Goal: Task Accomplishment & Management: Use online tool/utility

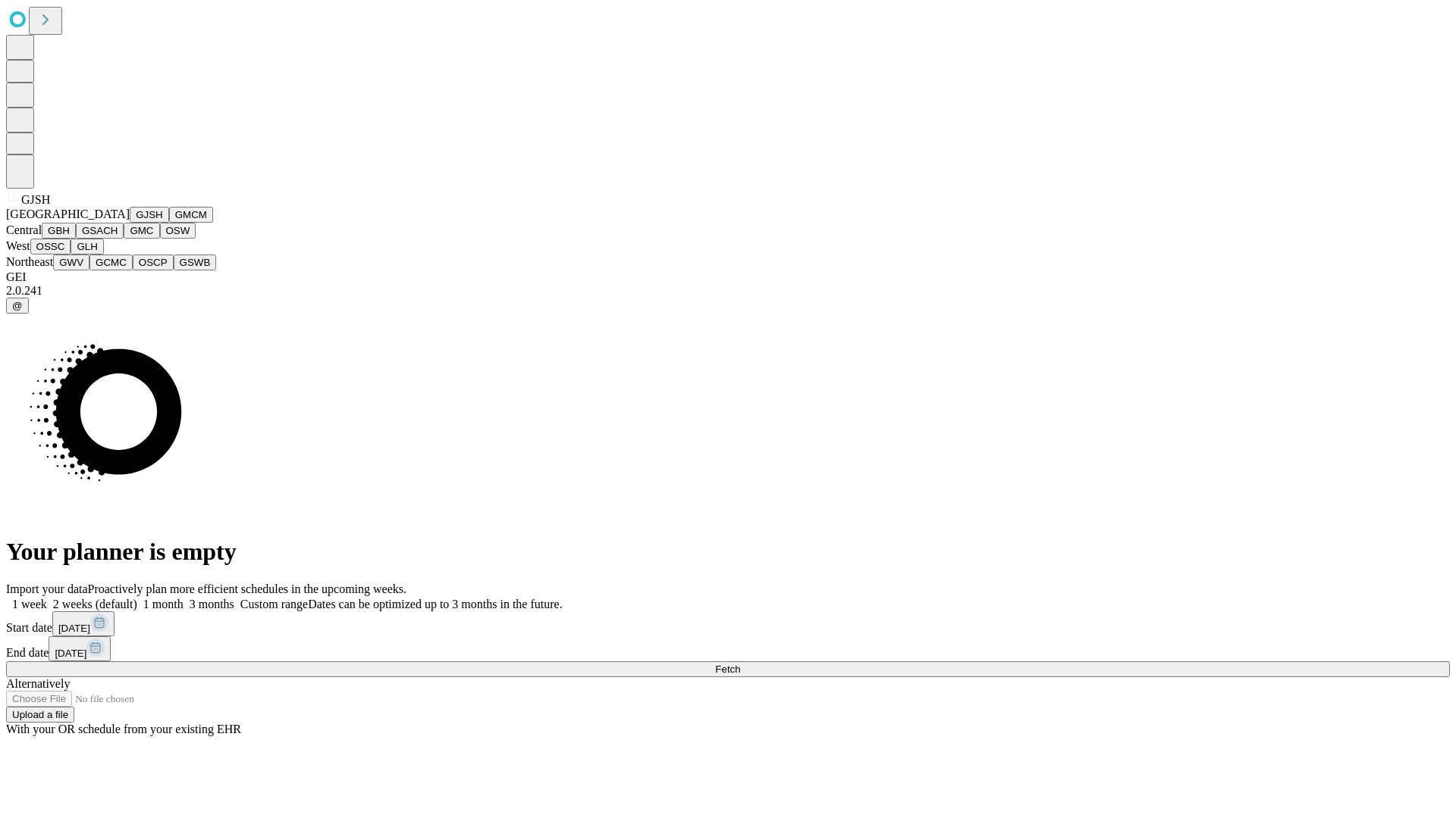
click at [130, 223] on button "GJSH" at bounding box center [149, 215] width 40 height 16
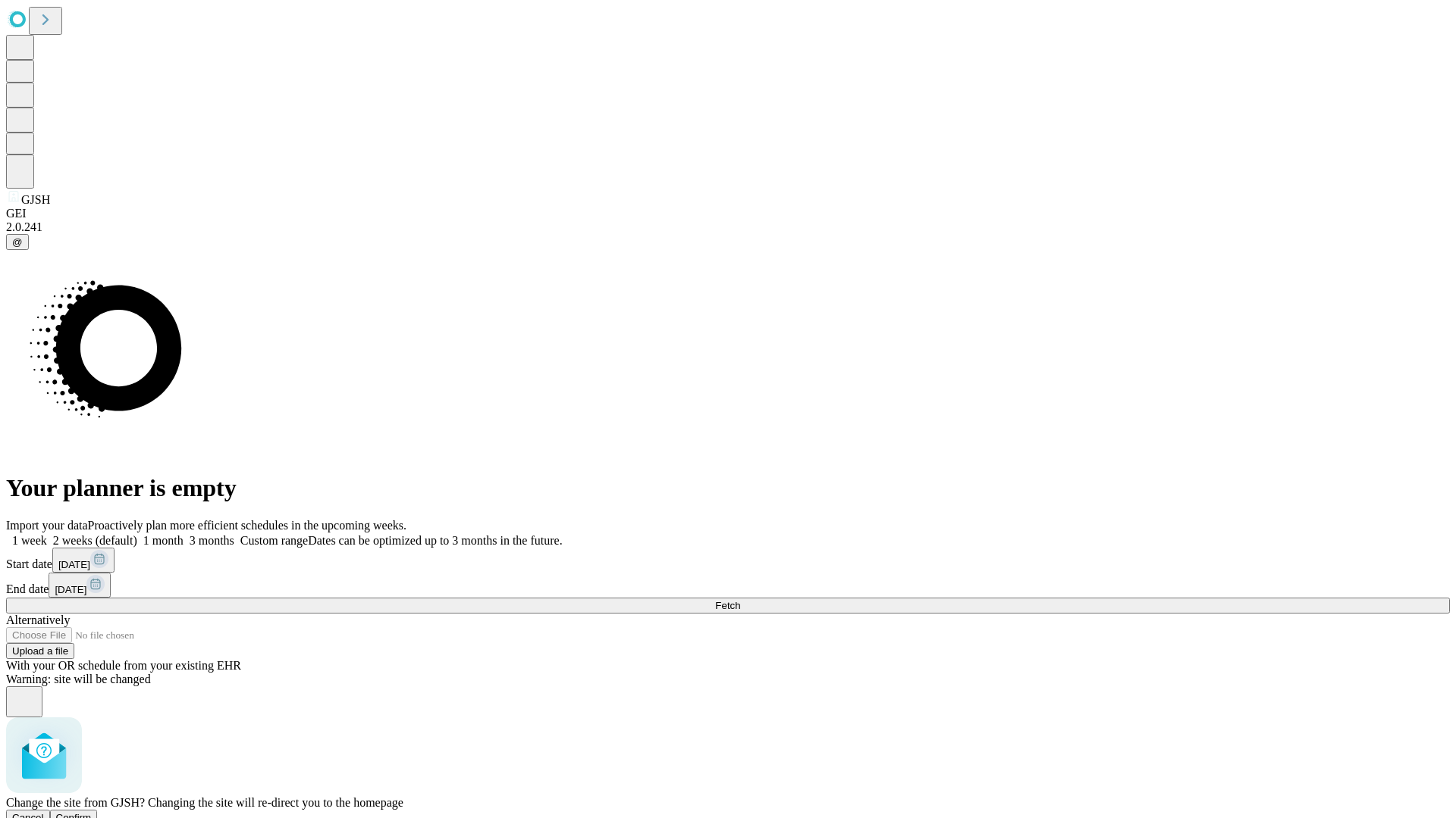
click at [92, 812] on span "Confirm" at bounding box center [74, 818] width 36 height 11
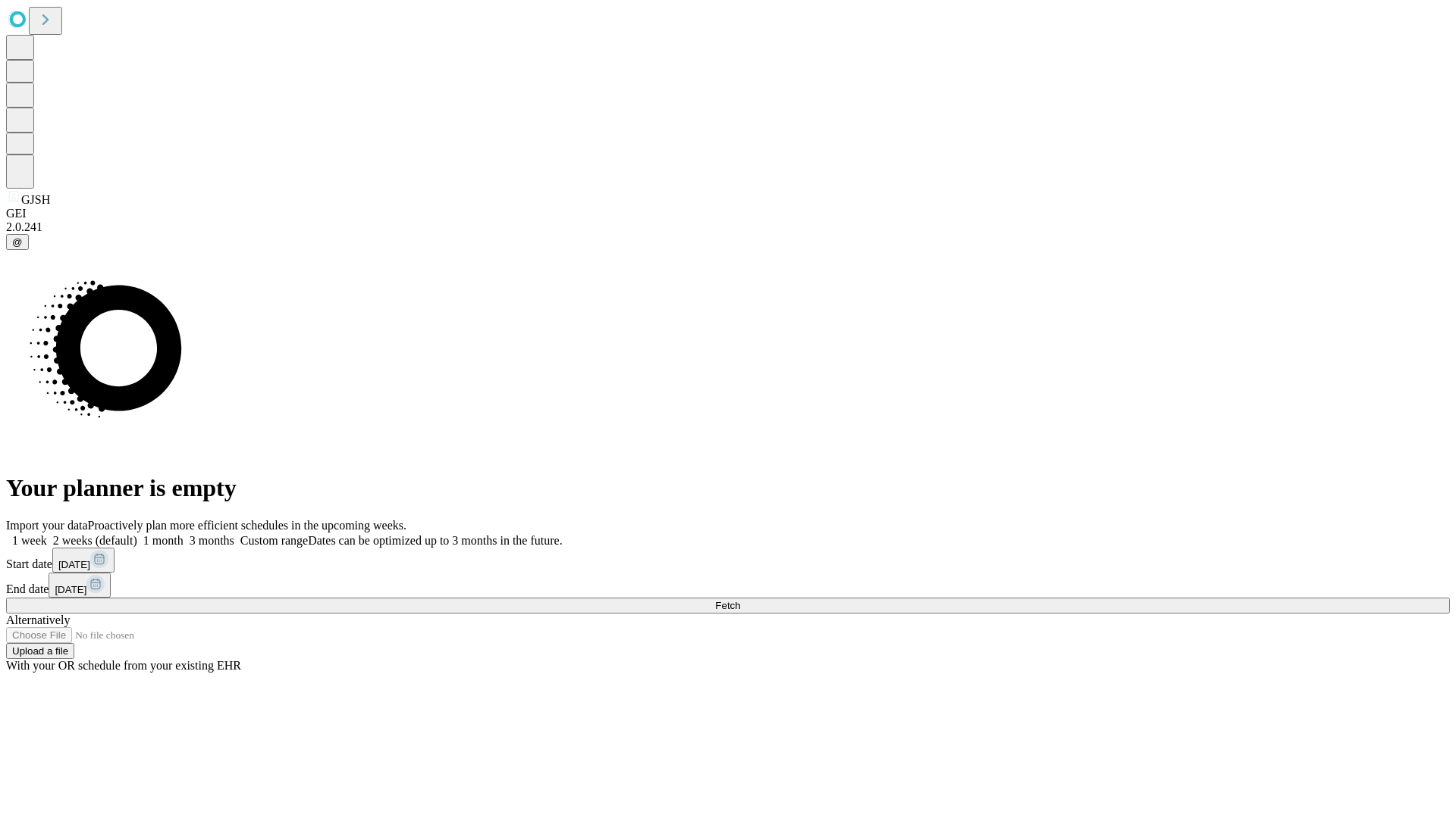
click at [47, 534] on label "1 week" at bounding box center [26, 541] width 41 height 13
click at [740, 600] on span "Fetch" at bounding box center [727, 606] width 25 height 11
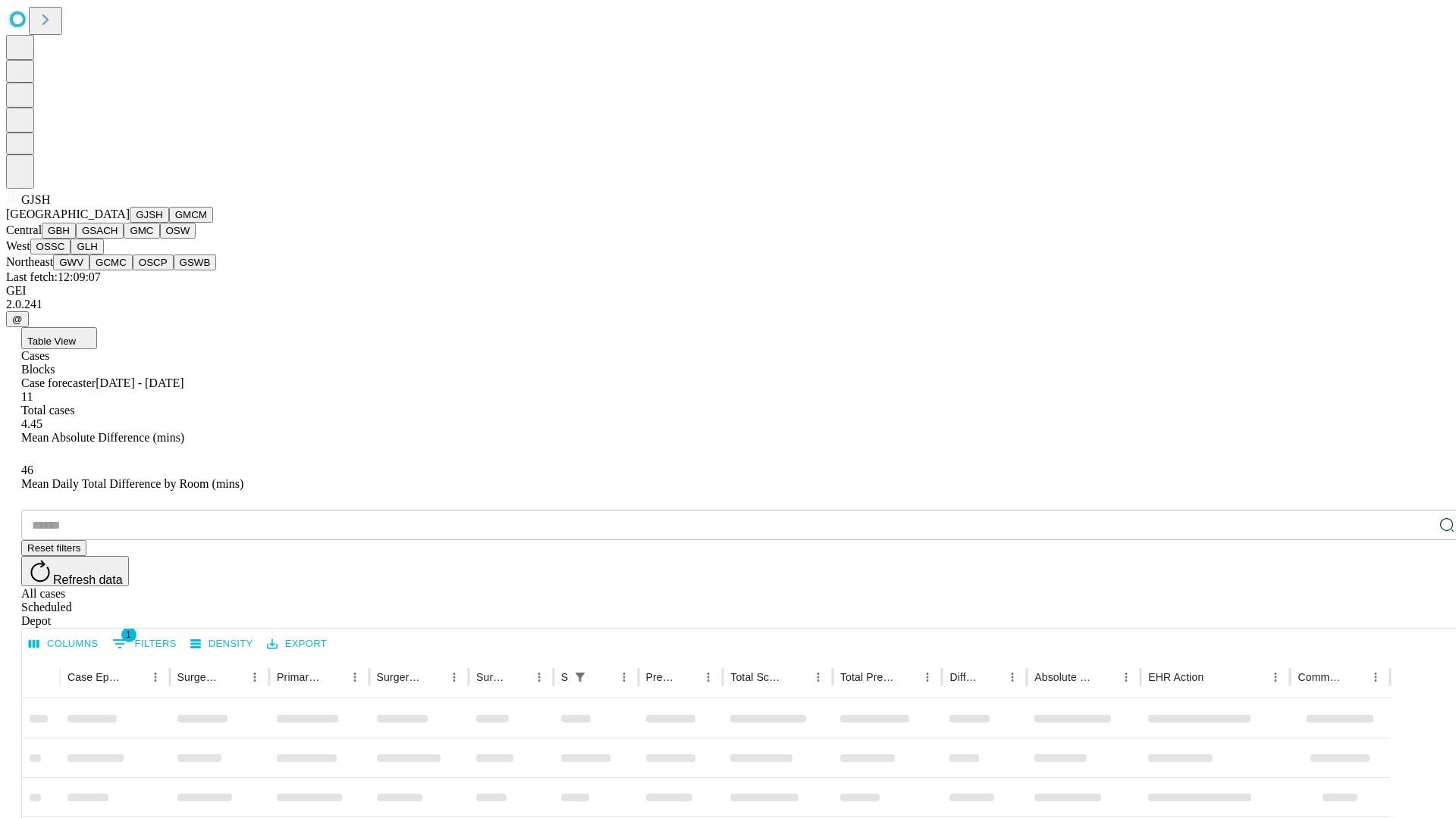
click at [169, 223] on button "GMCM" at bounding box center [191, 215] width 44 height 16
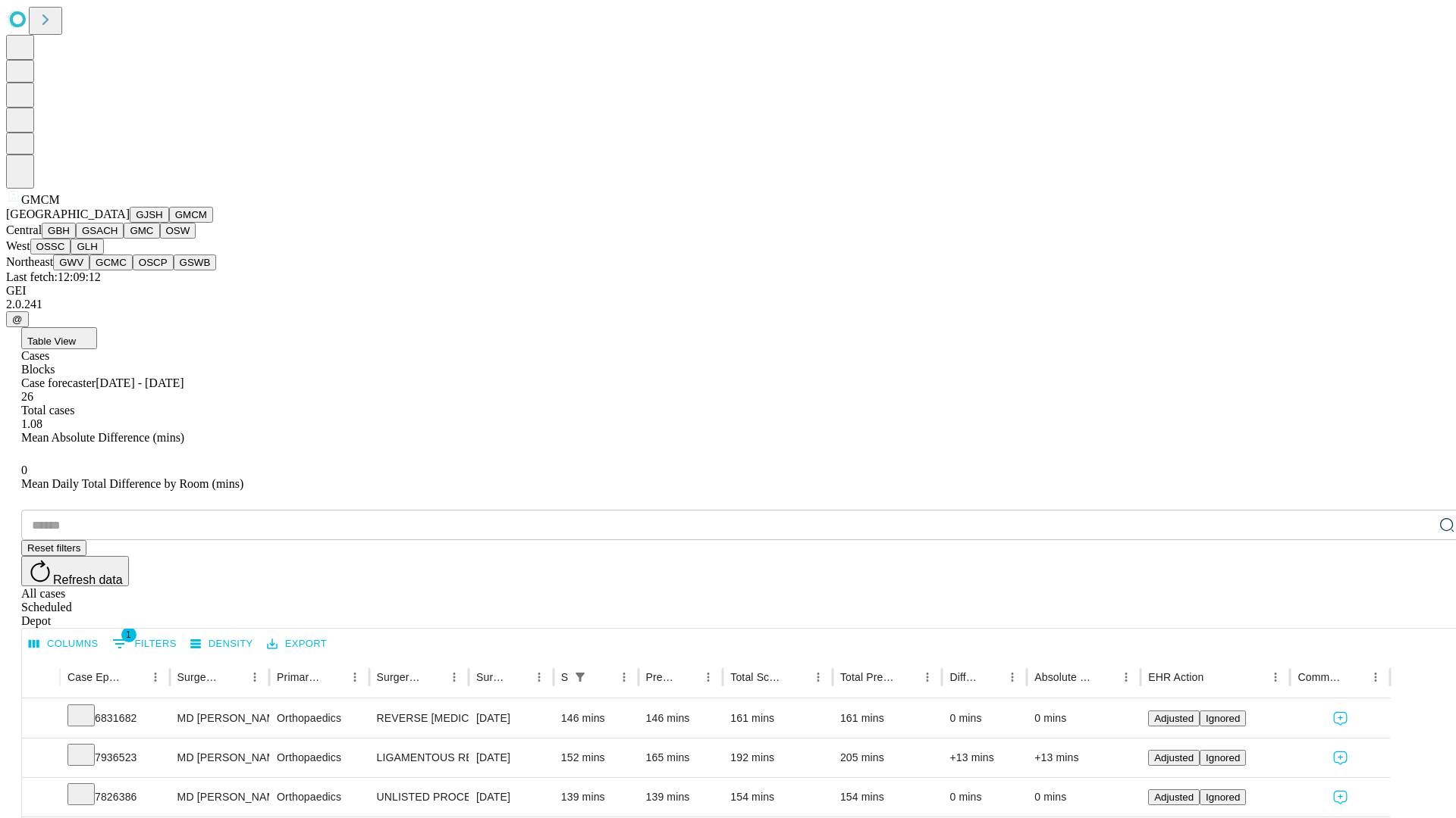
click at [75, 238] on button "GBH" at bounding box center [58, 231] width 34 height 16
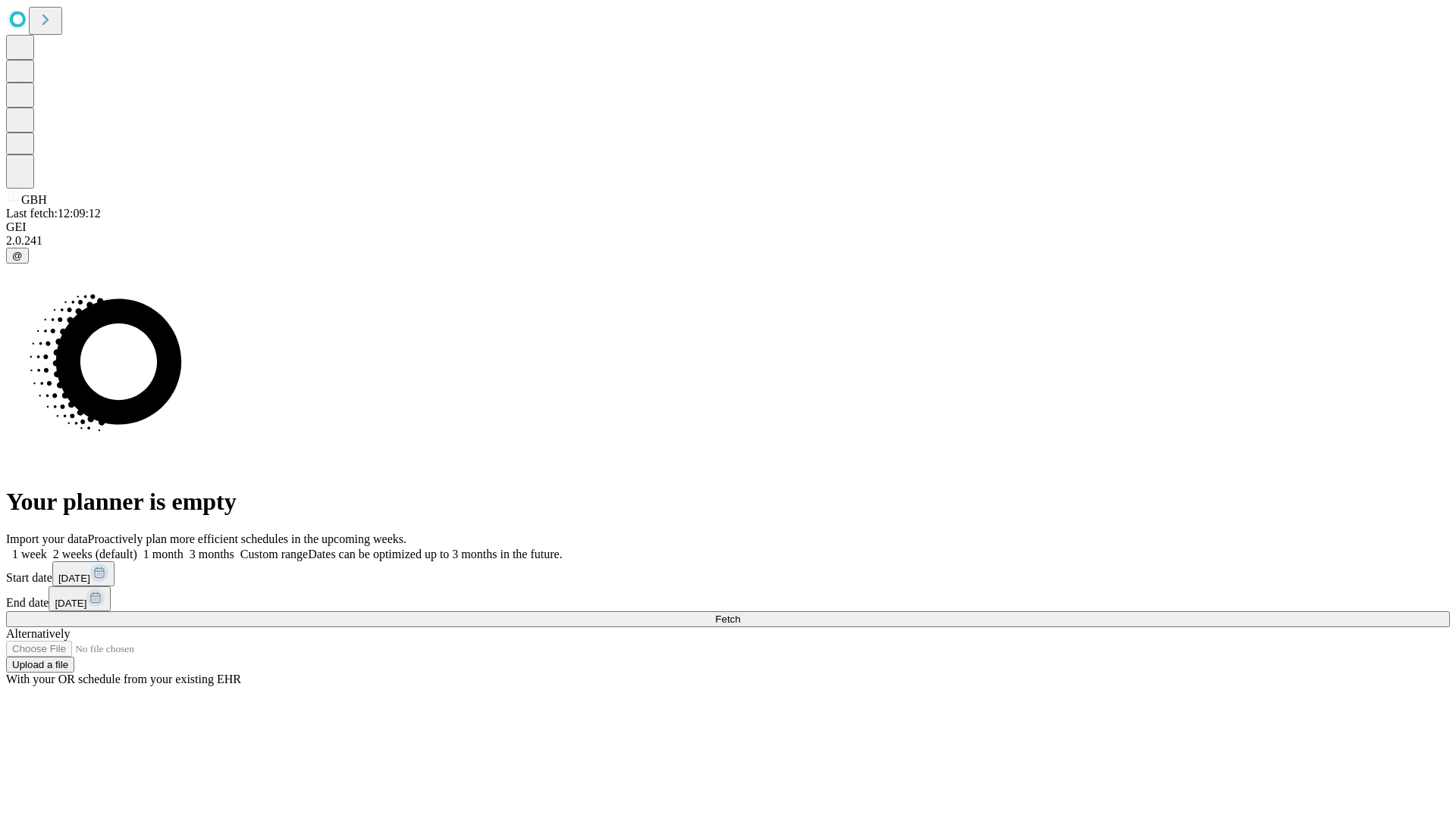
click at [47, 548] on label "1 week" at bounding box center [26, 555] width 41 height 13
click at [740, 614] on span "Fetch" at bounding box center [727, 619] width 25 height 11
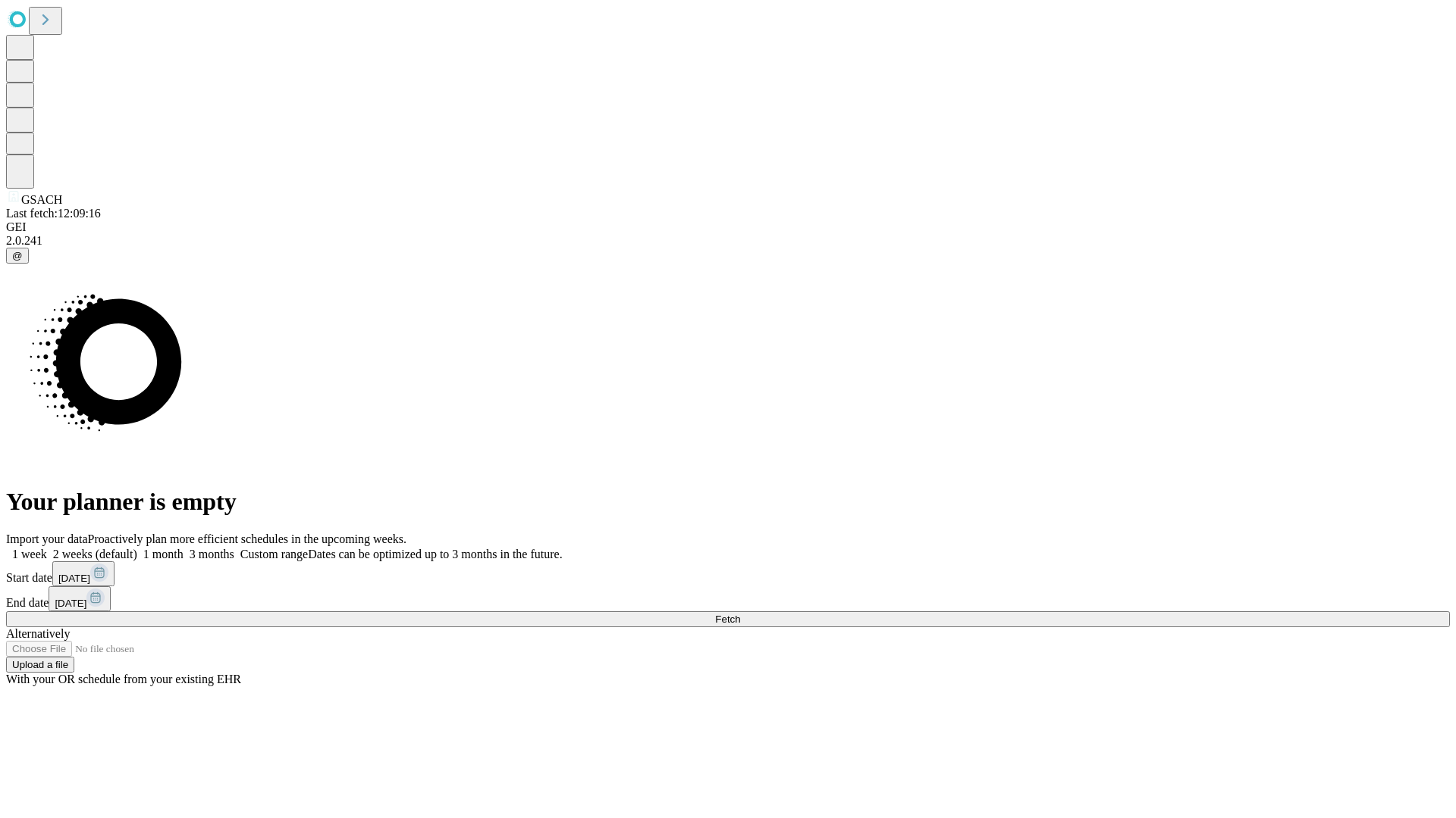
click at [47, 548] on label "1 week" at bounding box center [26, 555] width 41 height 13
click at [740, 614] on span "Fetch" at bounding box center [727, 619] width 25 height 11
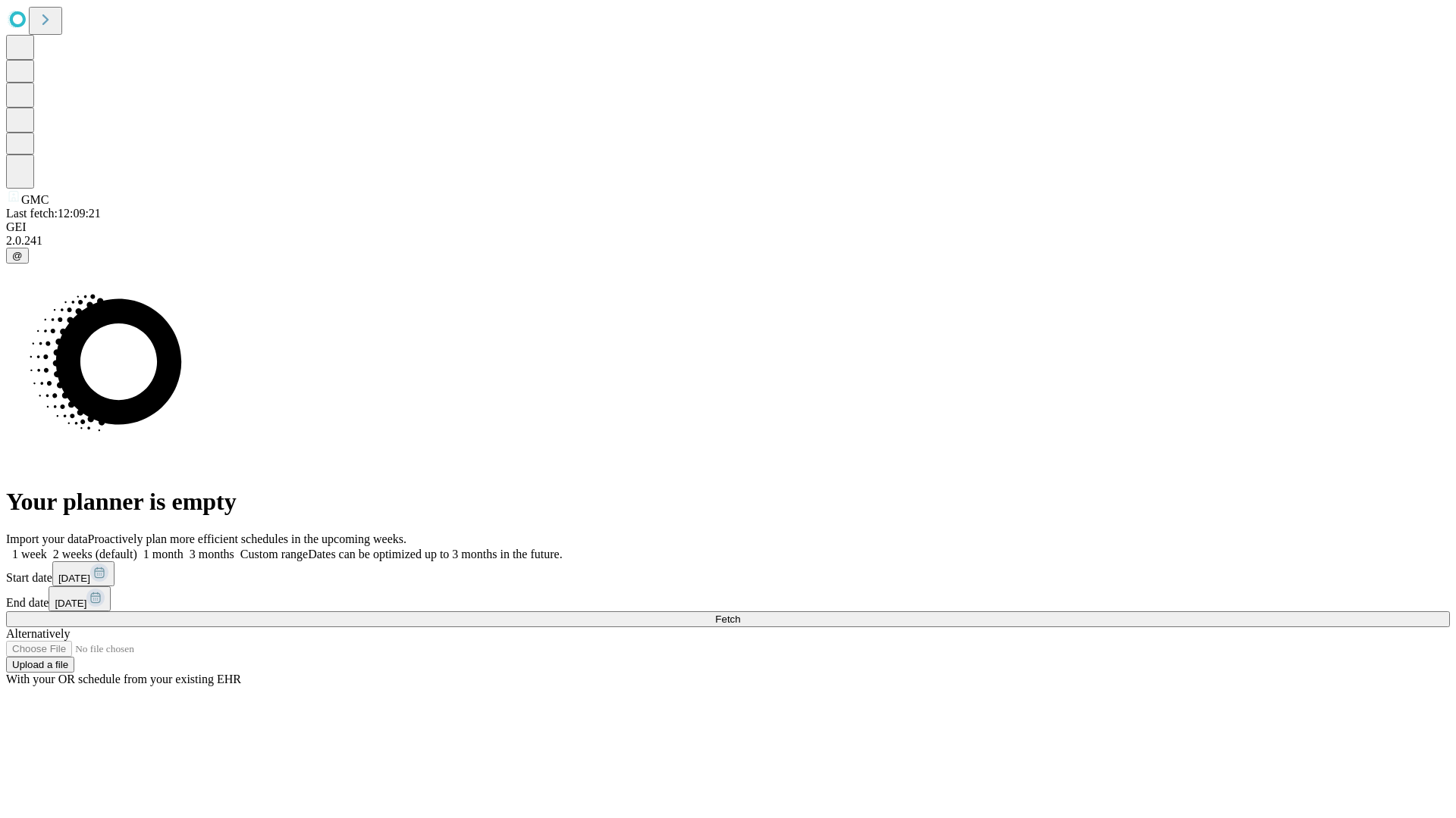
click at [740, 614] on span "Fetch" at bounding box center [727, 619] width 25 height 11
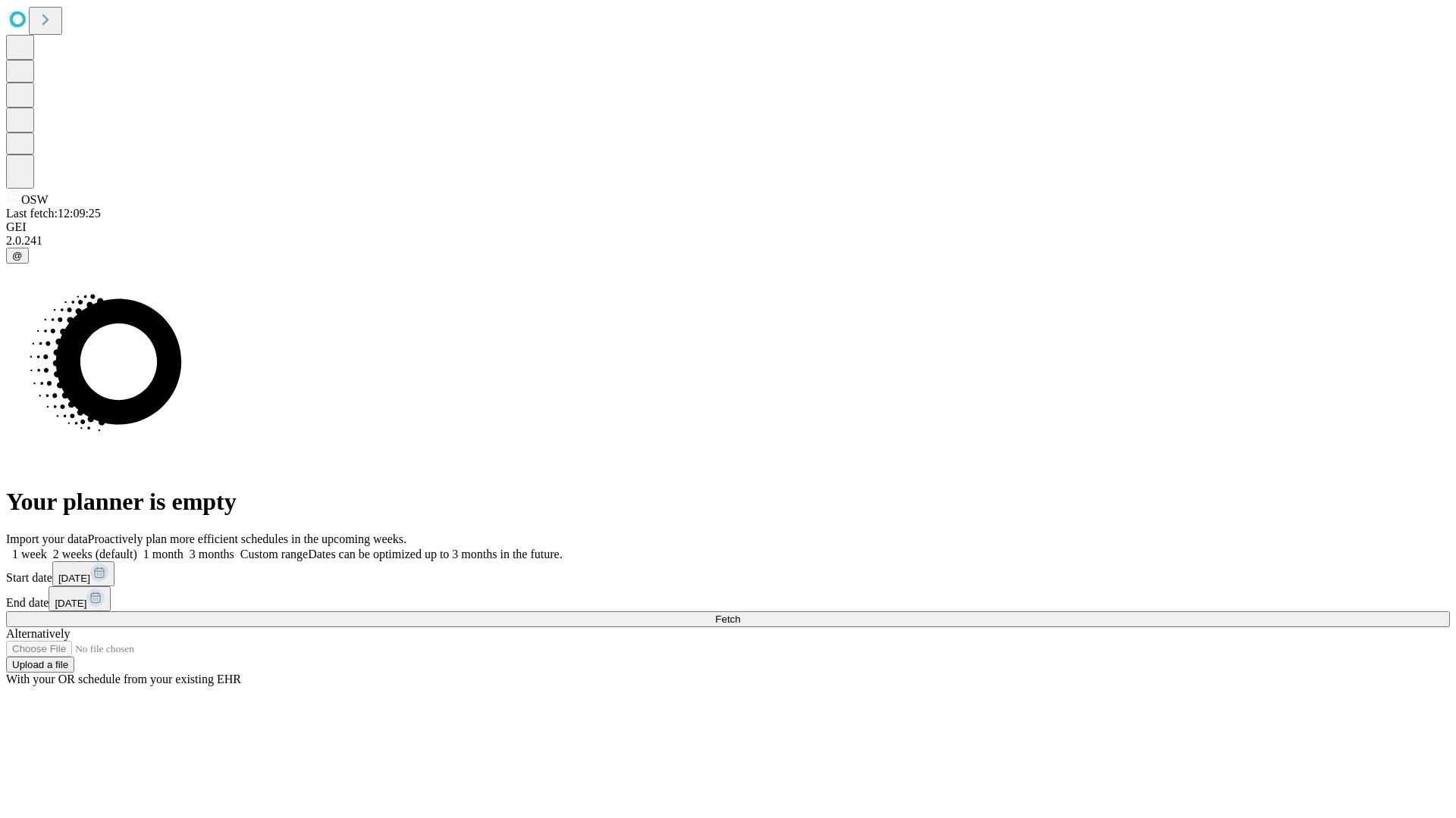
click at [47, 548] on label "1 week" at bounding box center [26, 555] width 41 height 13
click at [740, 614] on span "Fetch" at bounding box center [727, 619] width 25 height 11
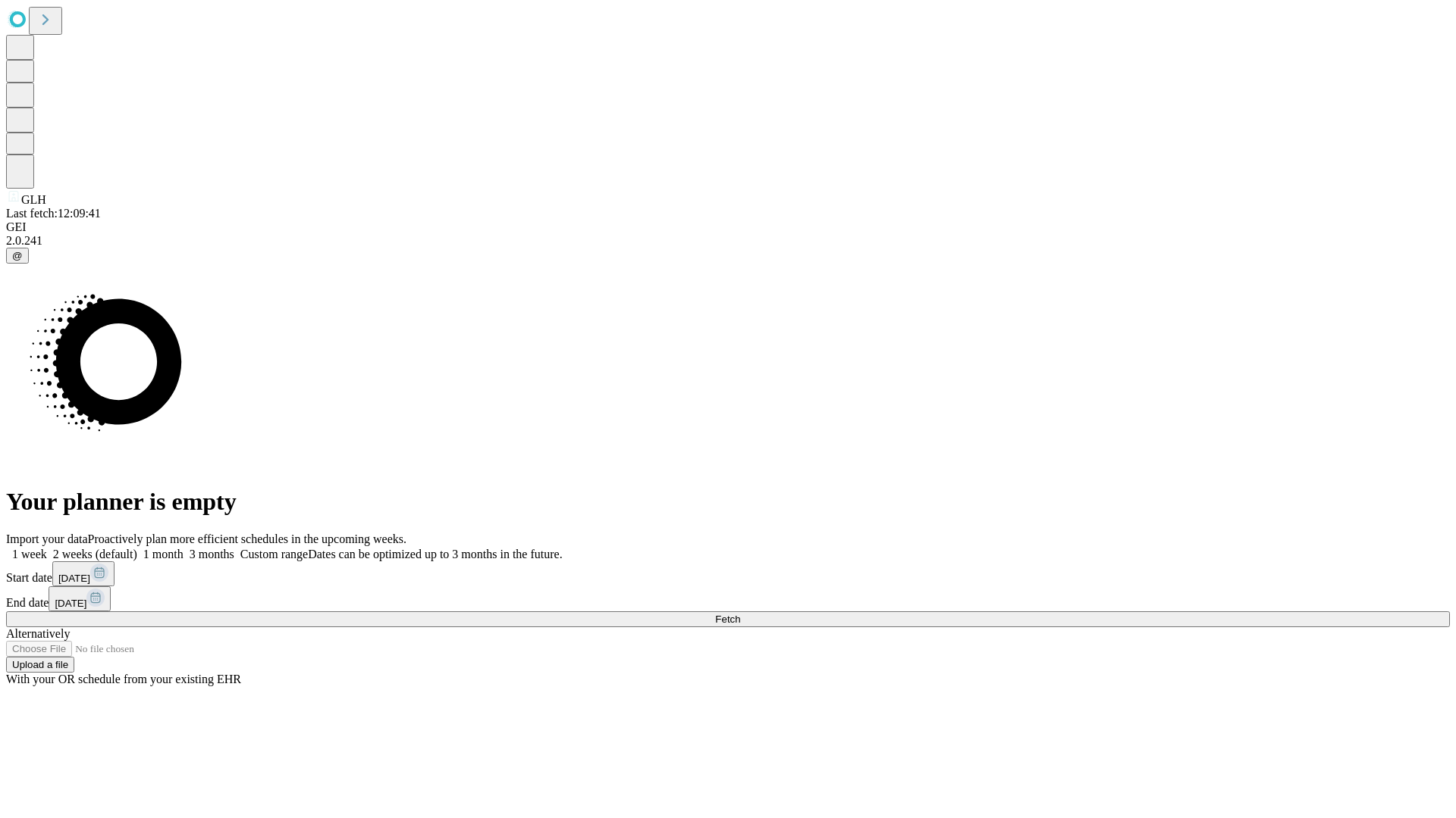
click at [47, 548] on label "1 week" at bounding box center [26, 555] width 41 height 13
click at [740, 614] on span "Fetch" at bounding box center [727, 619] width 25 height 11
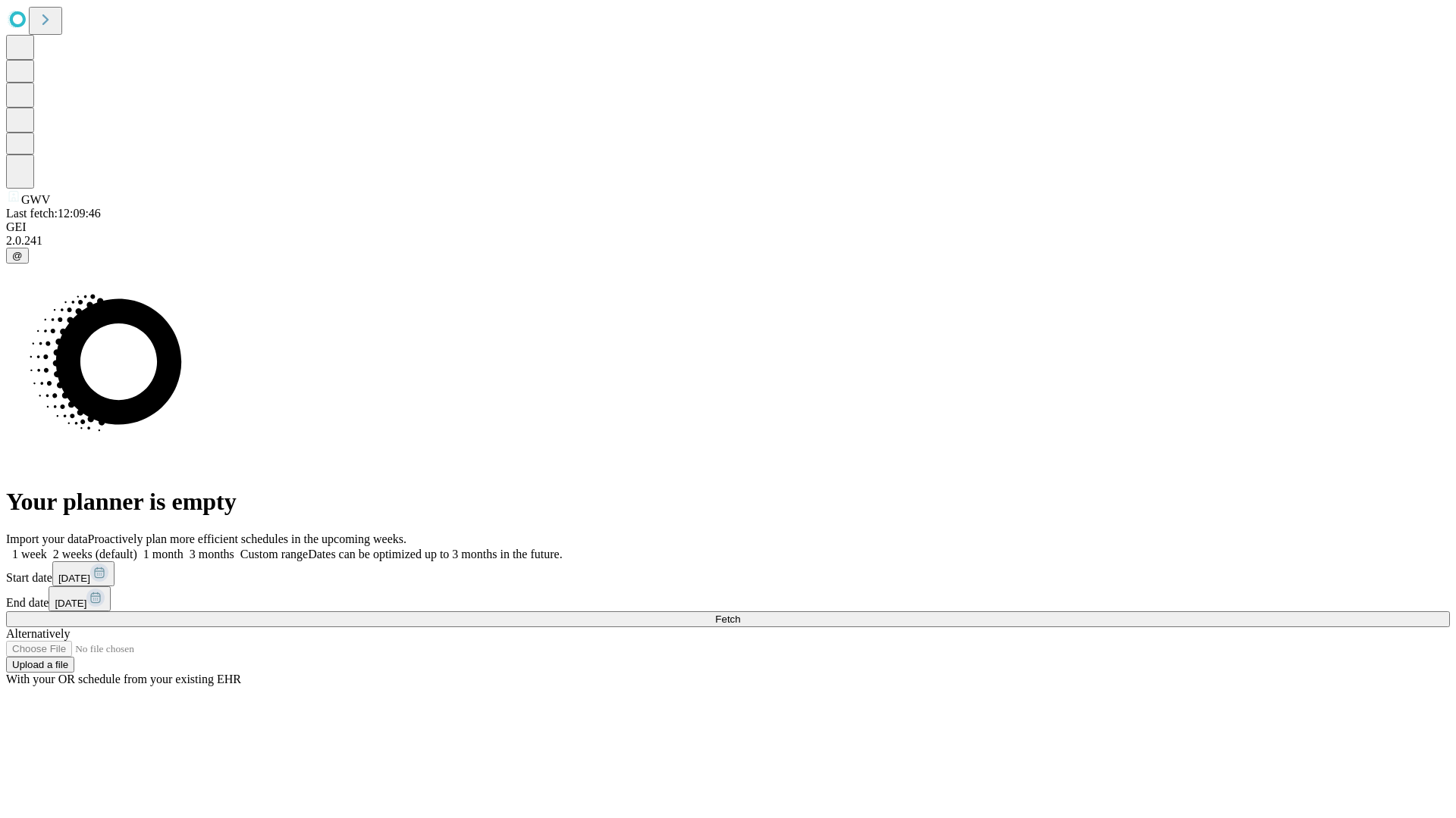
click at [740, 614] on span "Fetch" at bounding box center [727, 619] width 25 height 11
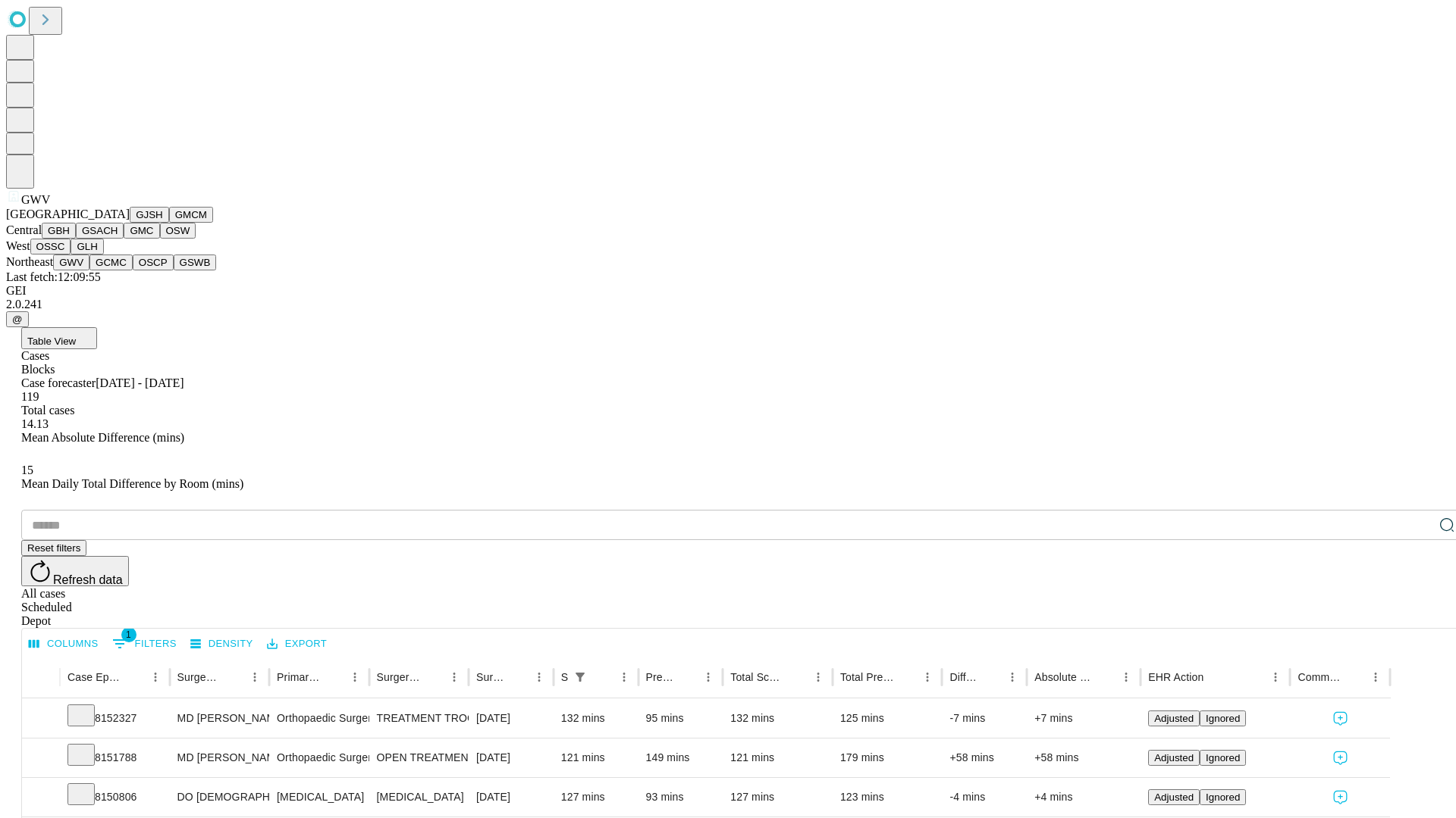
click at [118, 271] on button "GCMC" at bounding box center [110, 263] width 43 height 16
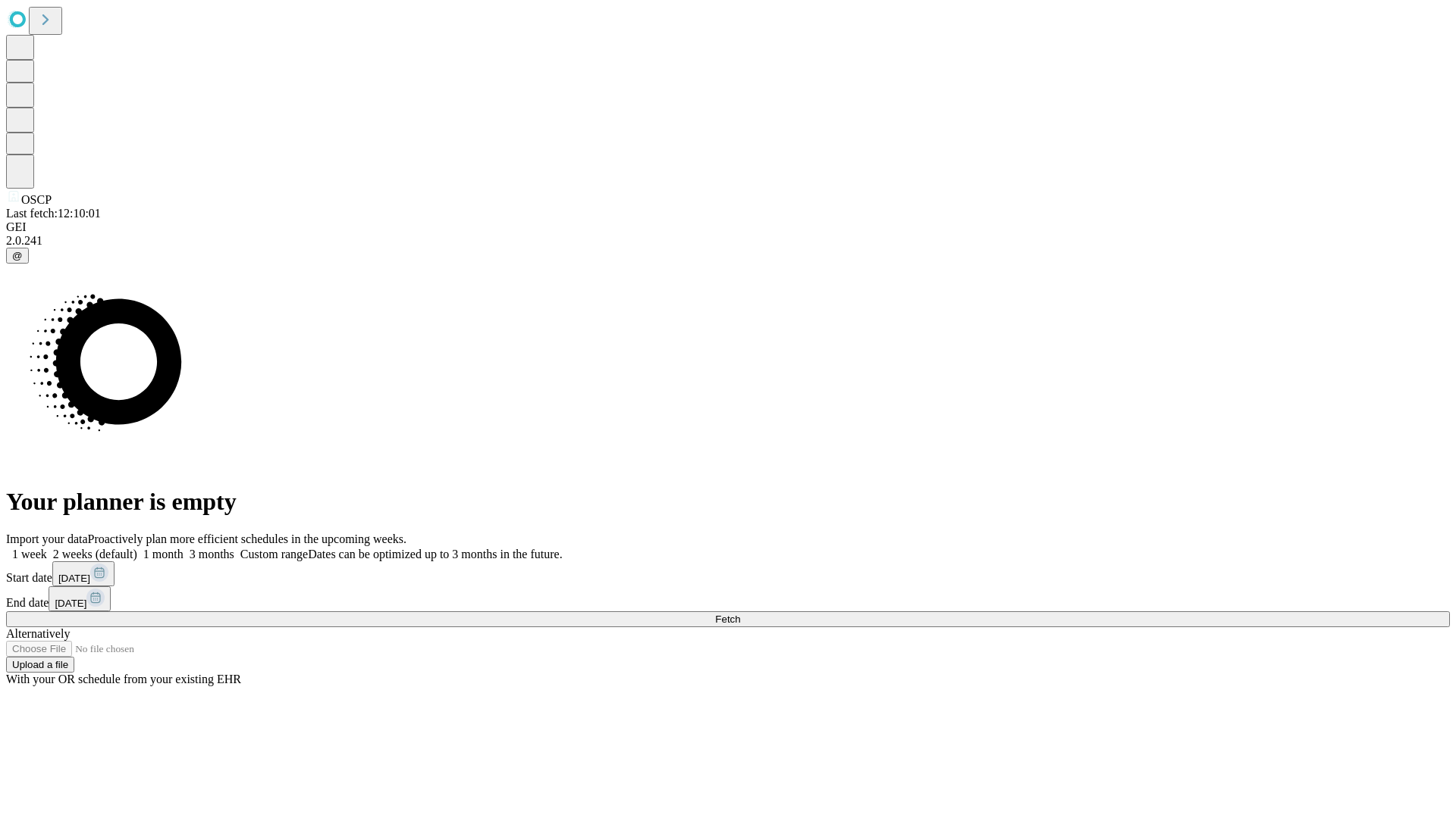
click at [47, 548] on label "1 week" at bounding box center [26, 555] width 41 height 13
click at [740, 614] on span "Fetch" at bounding box center [727, 619] width 25 height 11
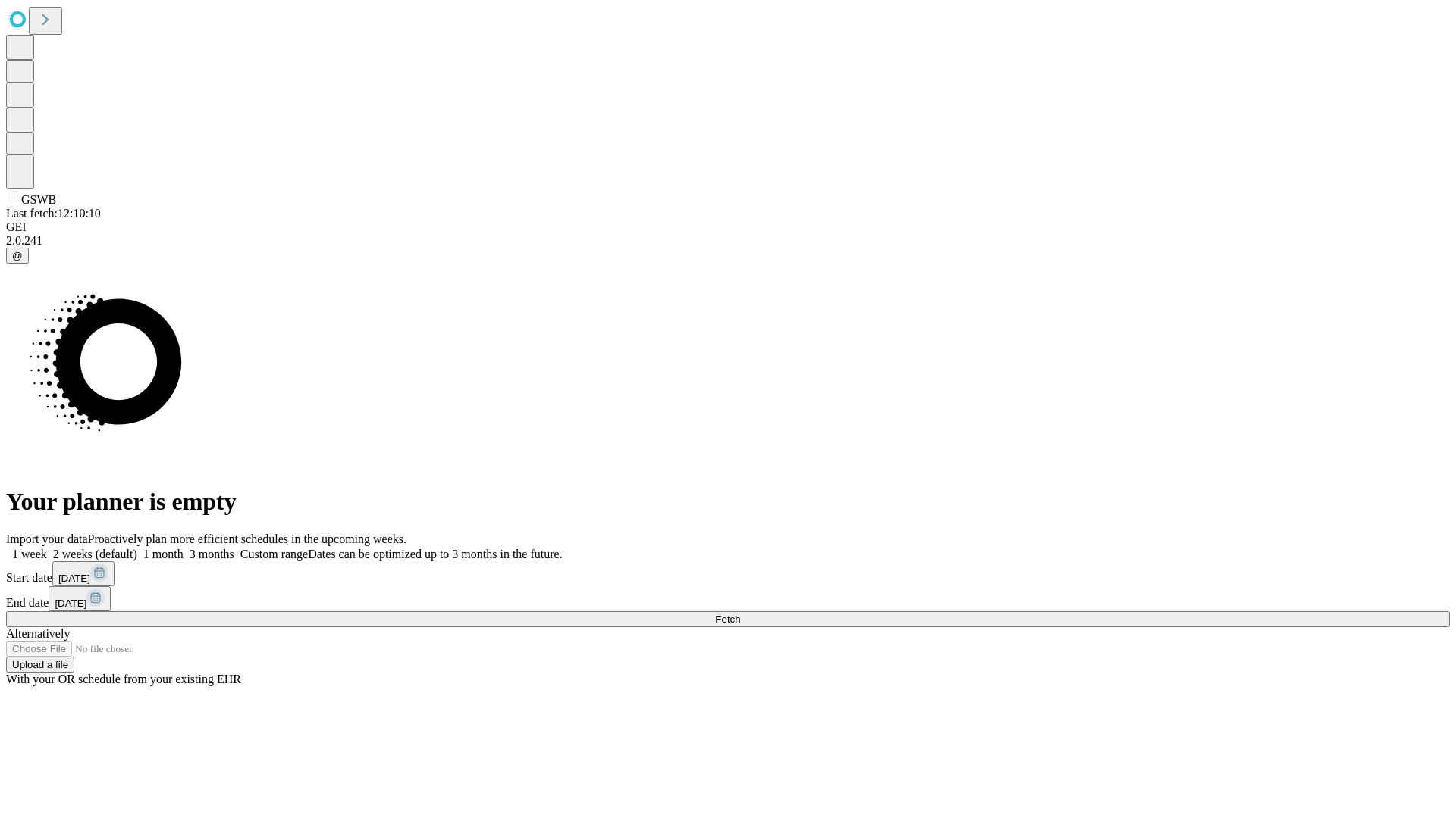
click at [47, 548] on label "1 week" at bounding box center [26, 555] width 41 height 13
click at [740, 614] on span "Fetch" at bounding box center [727, 619] width 25 height 11
